Goal: Information Seeking & Learning: Learn about a topic

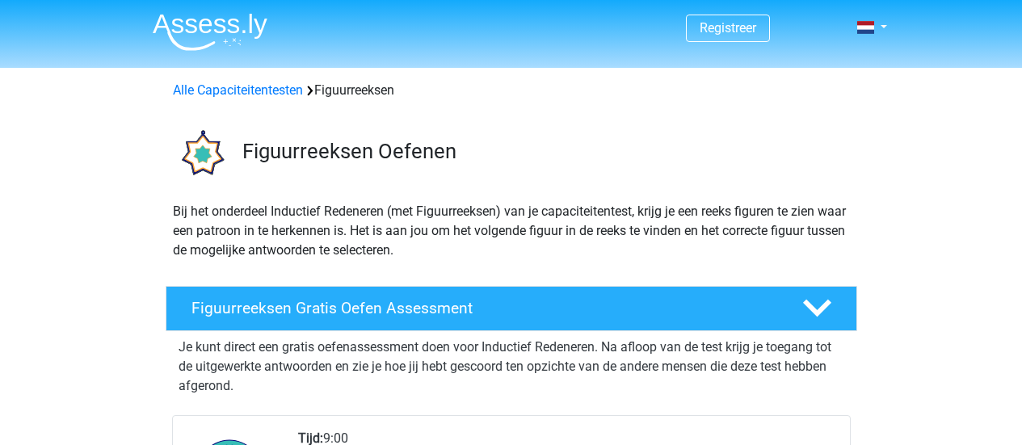
scroll to position [81, 0]
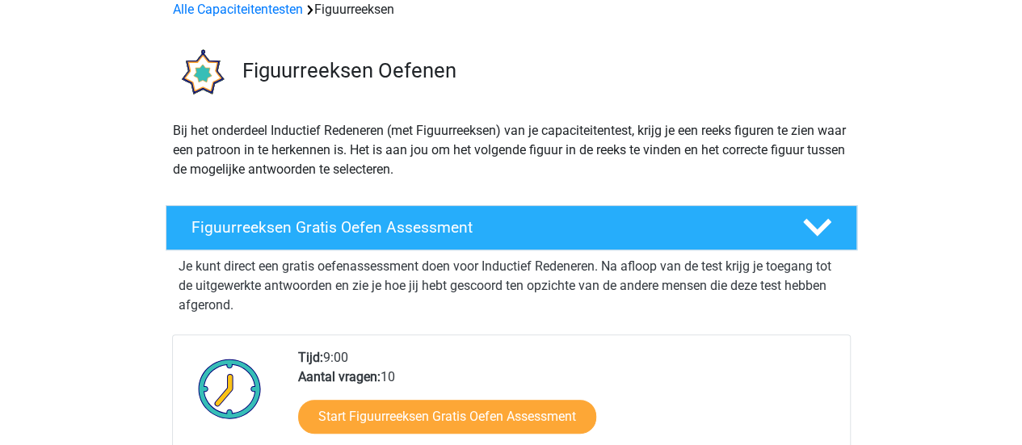
click at [399, 225] on h4 "Figuurreeksen Gratis Oefen Assessment" at bounding box center [484, 227] width 585 height 19
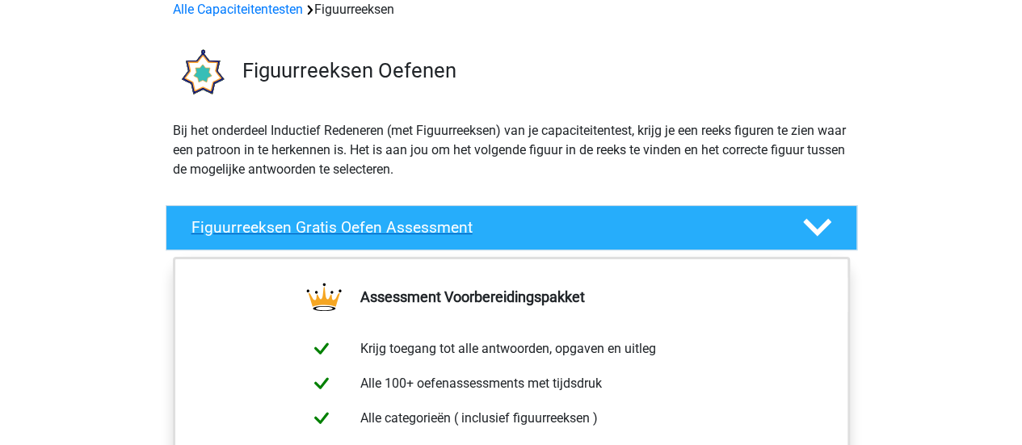
click at [826, 217] on icon at bounding box center [817, 227] width 28 height 28
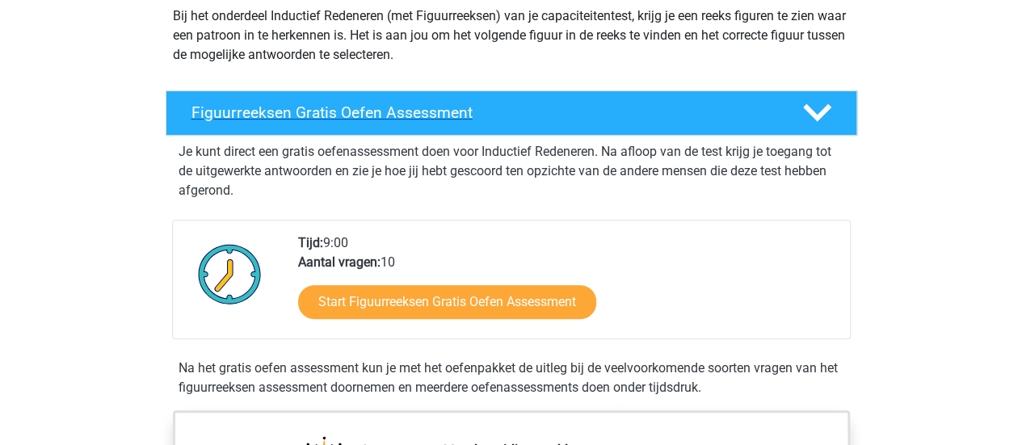
scroll to position [242, 0]
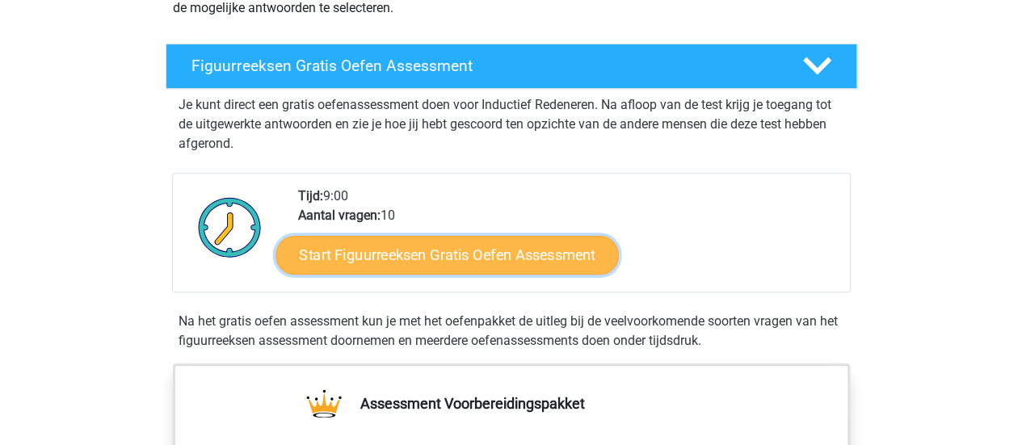
click at [475, 263] on link "Start Figuurreeksen Gratis Oefen Assessment" at bounding box center [447, 254] width 343 height 39
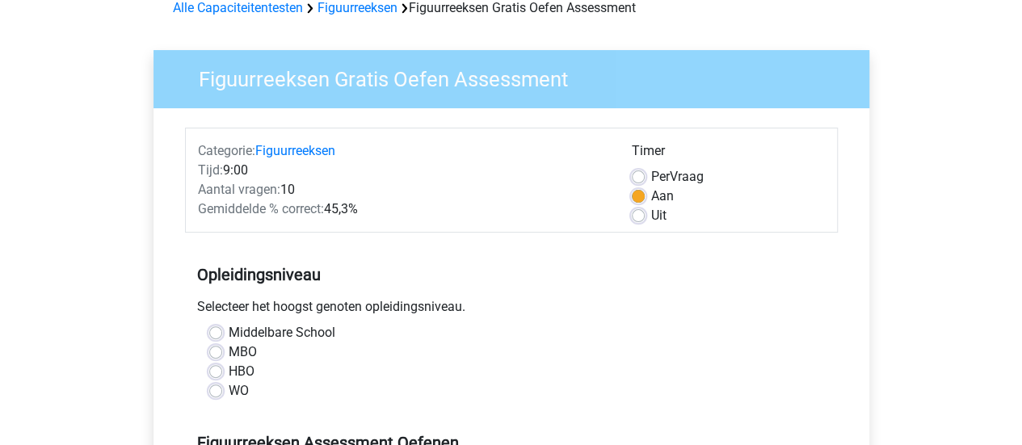
scroll to position [162, 0]
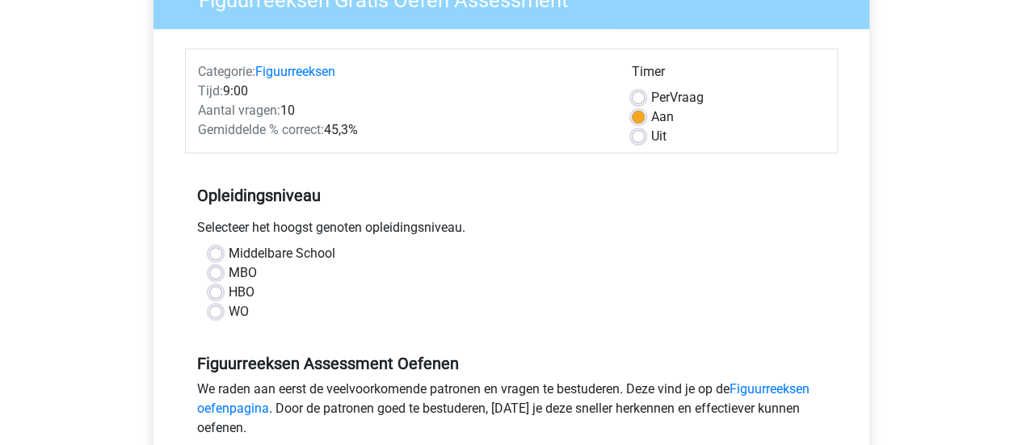
click at [651, 134] on label "Uit" at bounding box center [658, 136] width 15 height 19
click at [637, 134] on input "Uit" at bounding box center [638, 135] width 13 height 16
radio input "true"
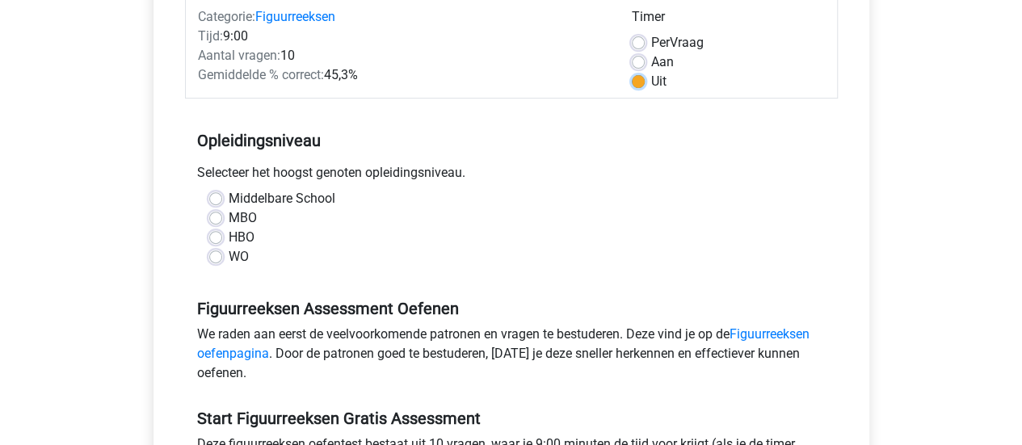
scroll to position [242, 0]
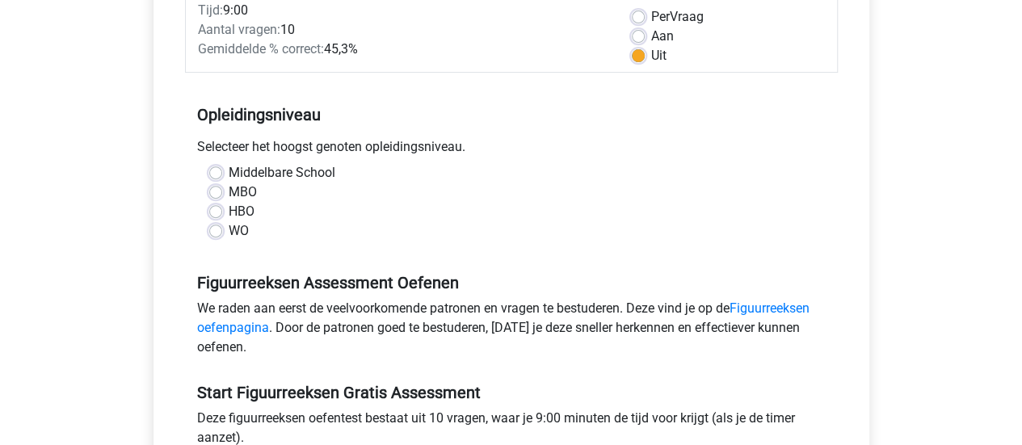
click at [229, 192] on label "MBO" at bounding box center [243, 192] width 28 height 19
click at [218, 192] on input "MBO" at bounding box center [215, 191] width 13 height 16
radio input "true"
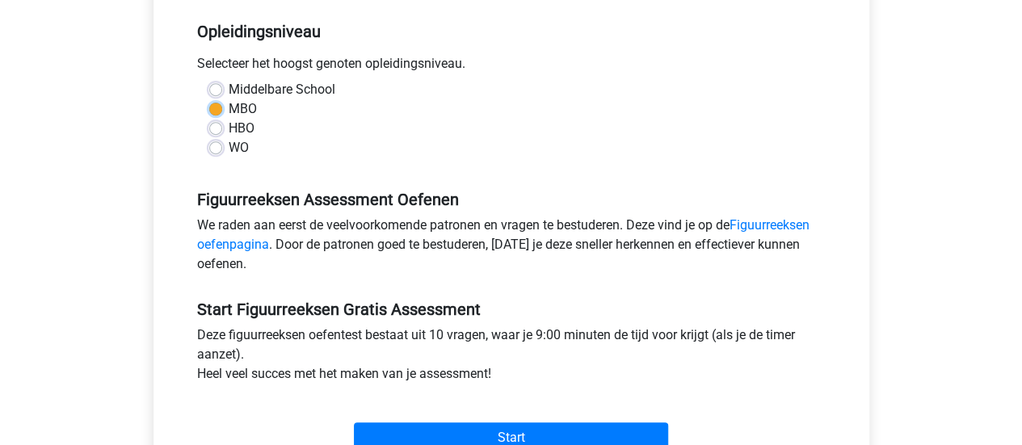
scroll to position [404, 0]
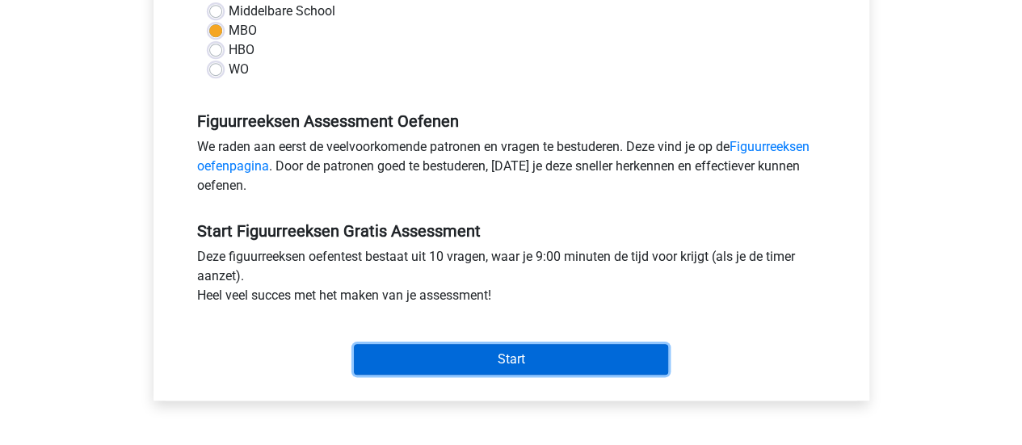
click at [446, 350] on input "Start" at bounding box center [511, 359] width 314 height 31
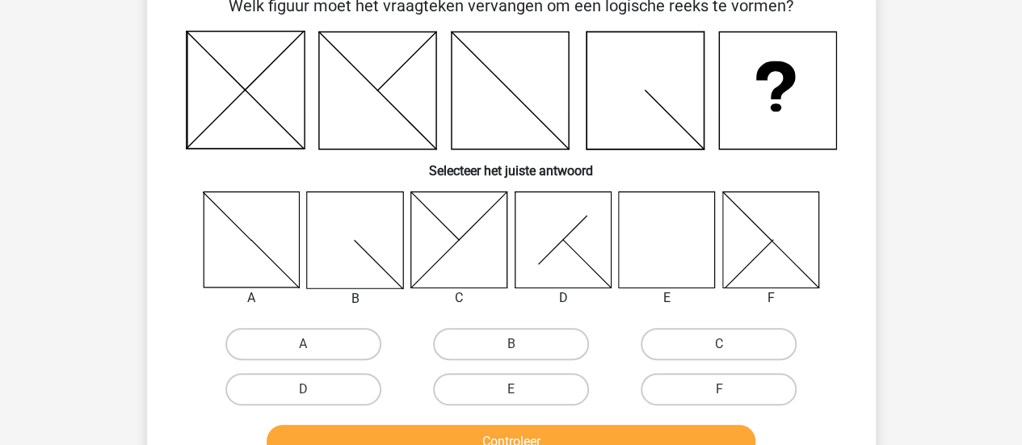
scroll to position [81, 0]
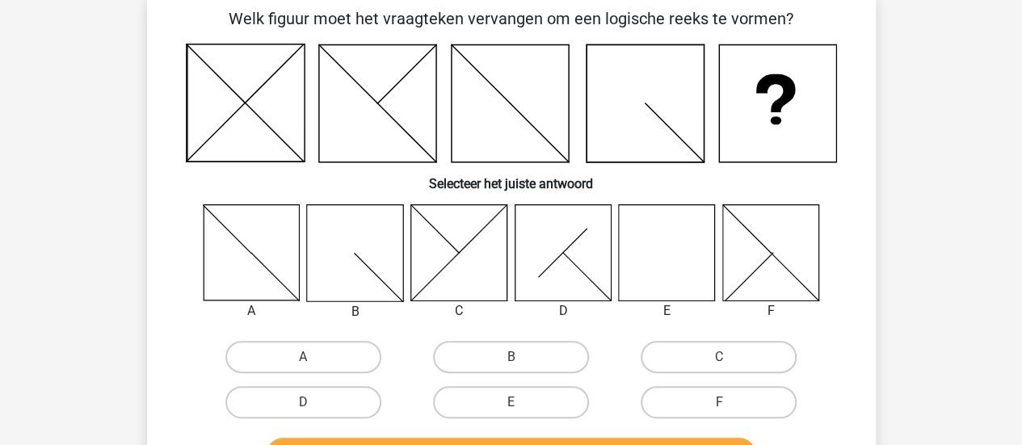
click at [682, 276] on icon at bounding box center [667, 252] width 96 height 96
click at [486, 406] on label "E" at bounding box center [511, 402] width 156 height 32
click at [511, 406] on input "E" at bounding box center [516, 407] width 11 height 11
radio input "true"
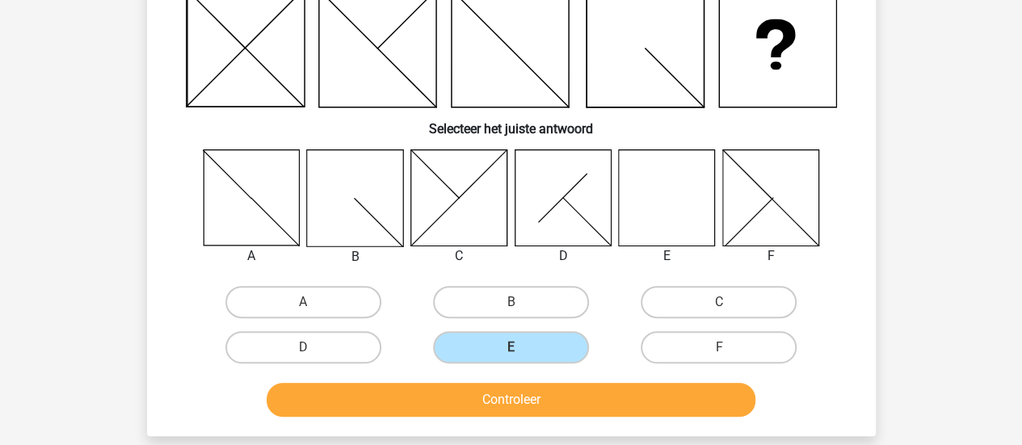
scroll to position [162, 0]
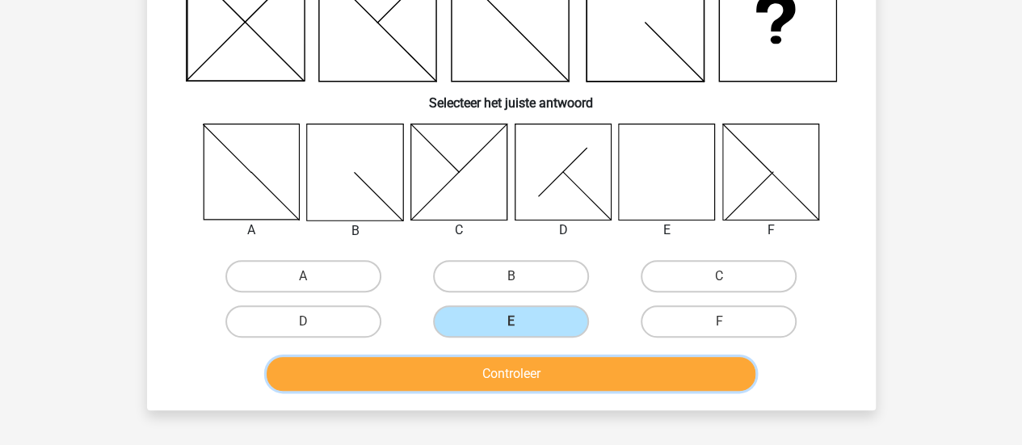
click at [618, 373] on button "Controleer" at bounding box center [511, 374] width 489 height 34
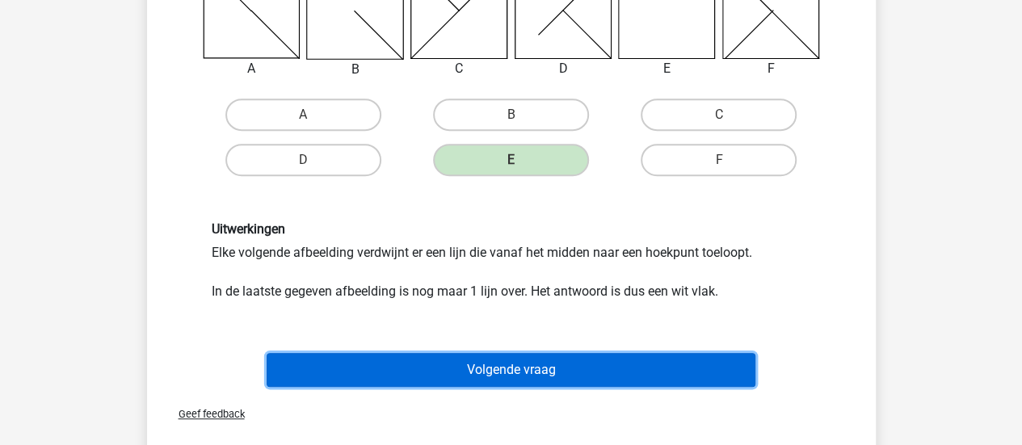
click at [588, 364] on button "Volgende vraag" at bounding box center [511, 370] width 489 height 34
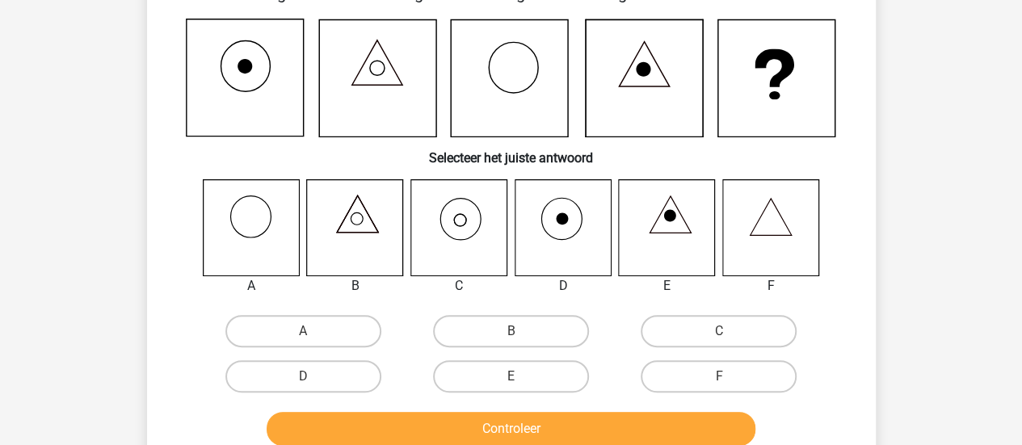
scroll to position [81, 0]
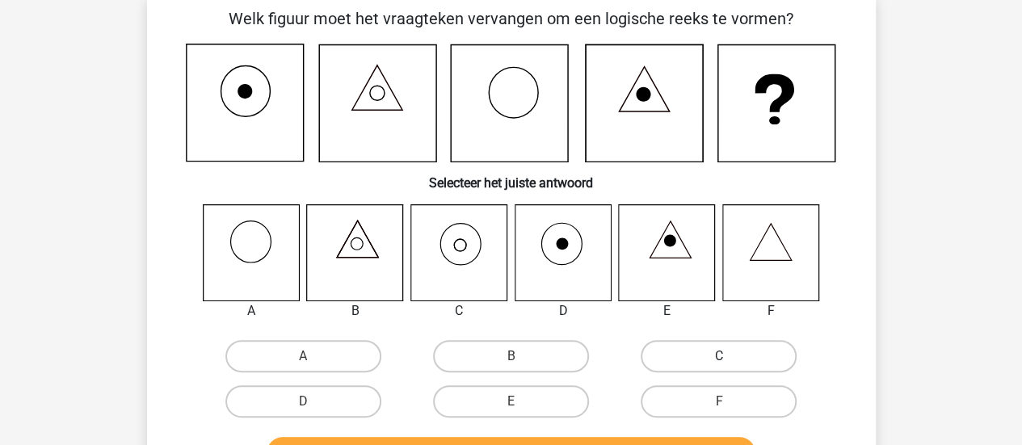
click at [689, 359] on label "C" at bounding box center [719, 356] width 156 height 32
click at [719, 359] on input "C" at bounding box center [724, 361] width 11 height 11
radio input "true"
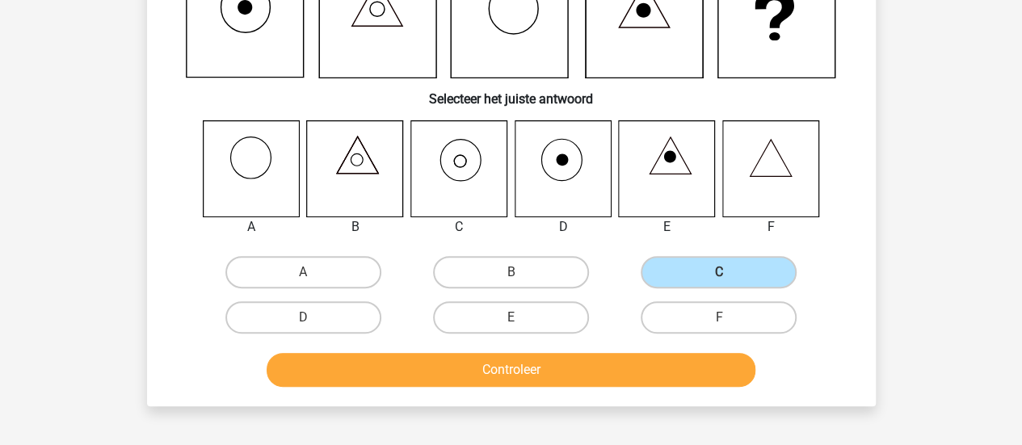
scroll to position [242, 0]
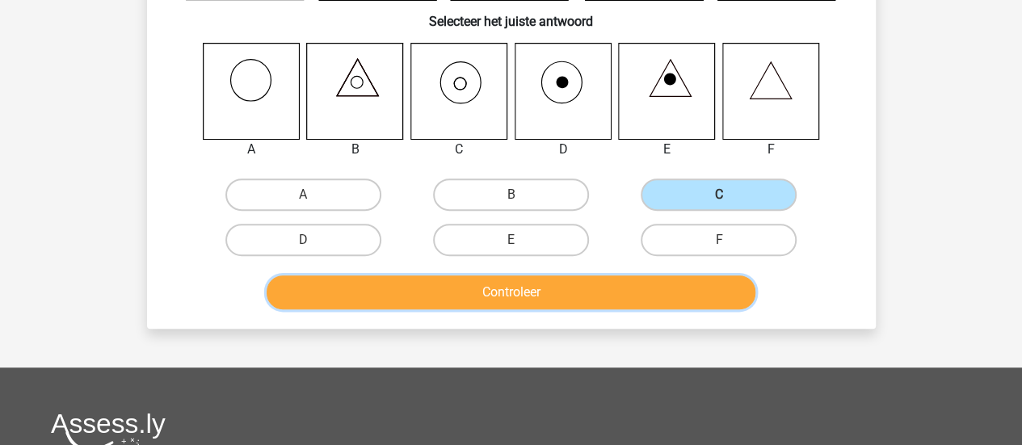
click at [598, 282] on button "Controleer" at bounding box center [511, 293] width 489 height 34
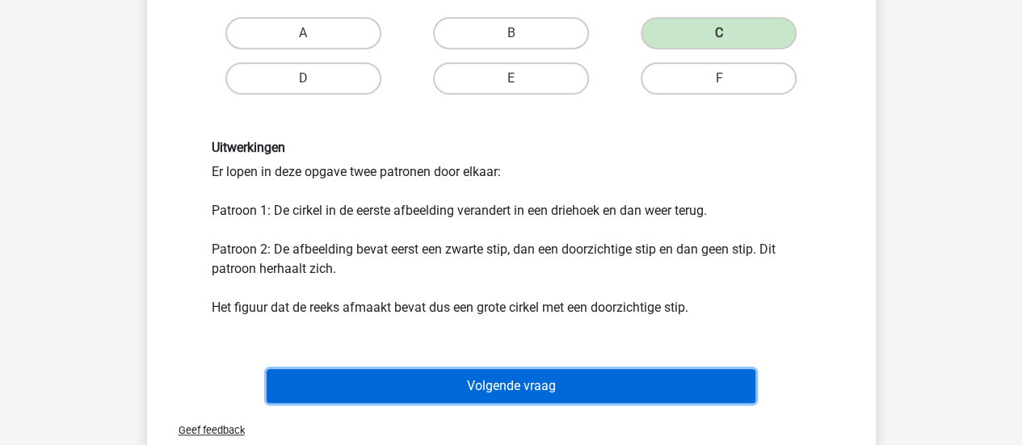
click at [608, 383] on button "Volgende vraag" at bounding box center [511, 386] width 489 height 34
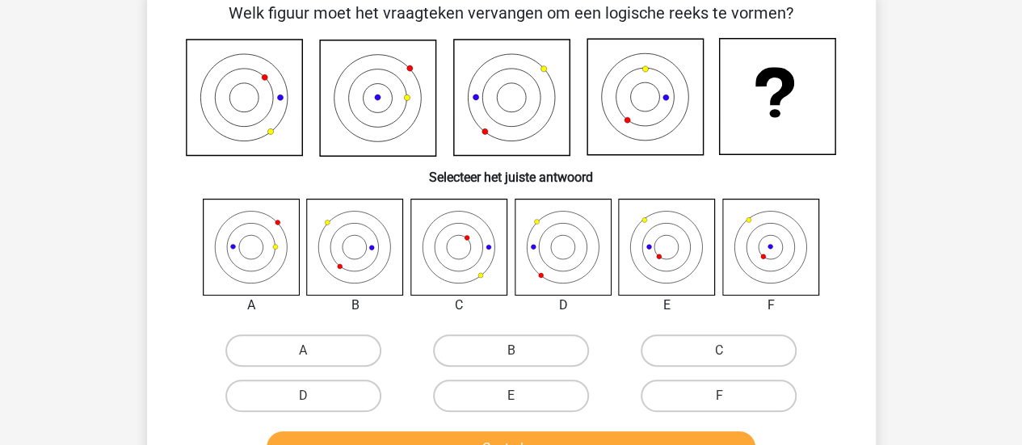
scroll to position [81, 0]
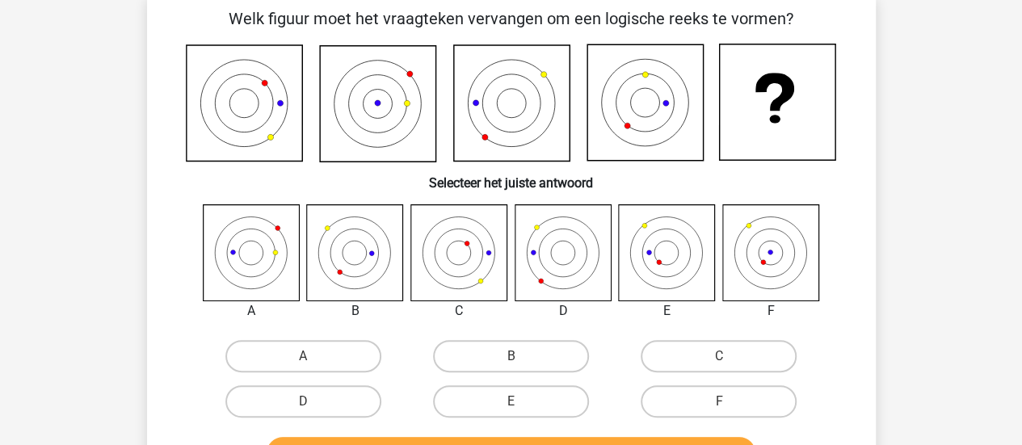
click at [651, 265] on icon at bounding box center [667, 252] width 96 height 96
click at [541, 401] on label "E" at bounding box center [511, 401] width 156 height 32
click at [521, 402] on input "E" at bounding box center [516, 407] width 11 height 11
radio input "true"
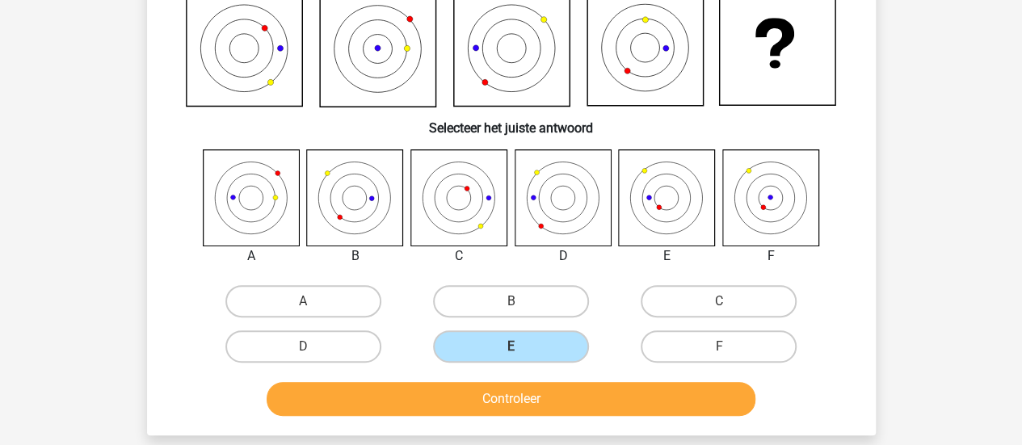
scroll to position [162, 0]
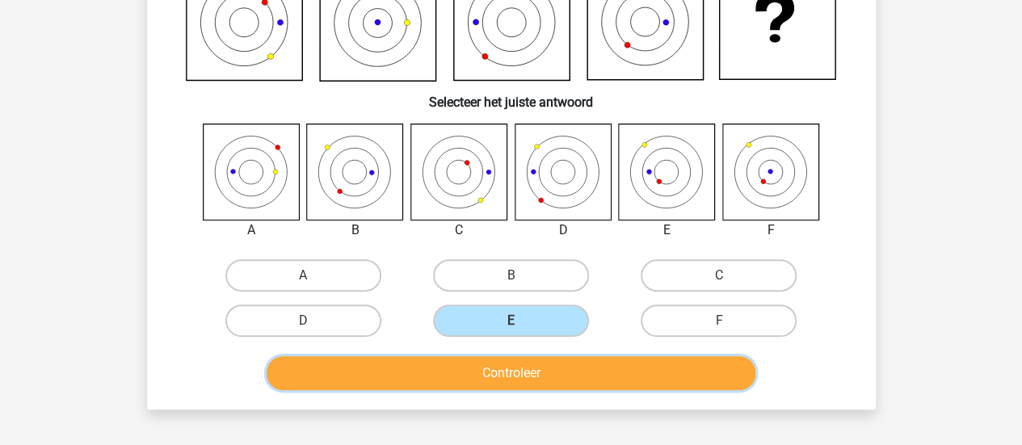
click at [692, 376] on button "Controleer" at bounding box center [511, 373] width 489 height 34
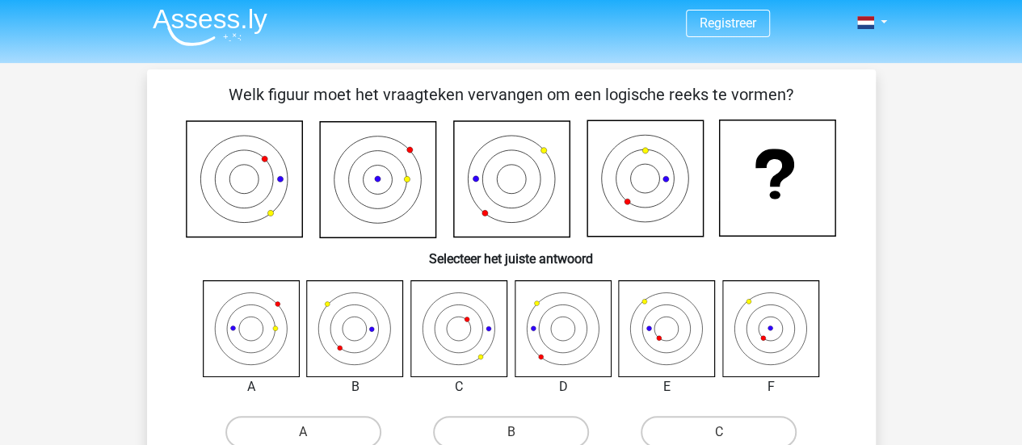
scroll to position [0, 0]
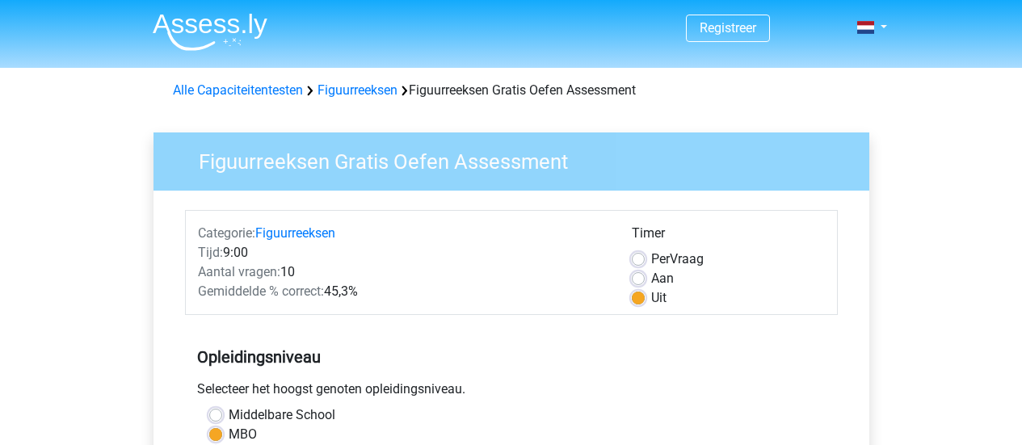
scroll to position [404, 0]
